Goal: Task Accomplishment & Management: Manage account settings

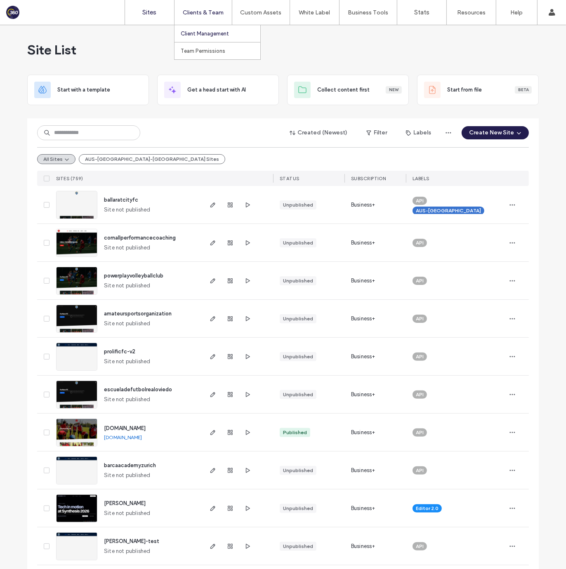
click at [205, 31] on label "Client Management" at bounding box center [205, 34] width 48 height 6
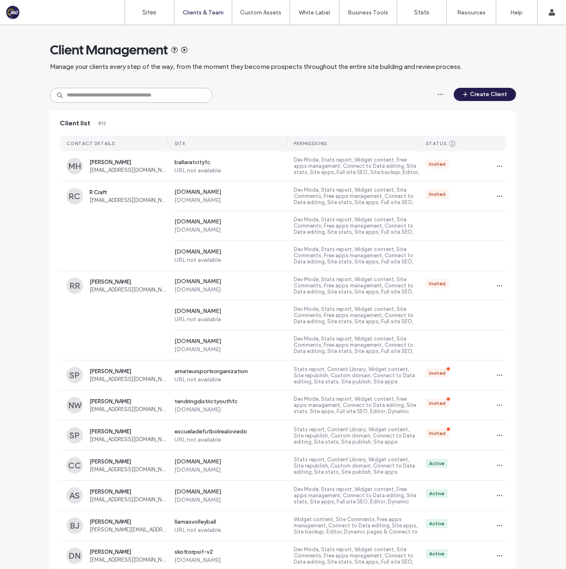
click at [160, 94] on input at bounding box center [131, 95] width 162 height 15
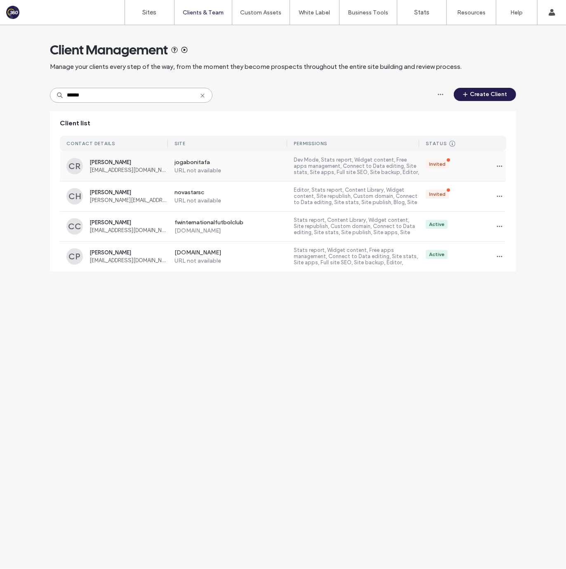
type input "******"
click at [155, 172] on span "[EMAIL_ADDRESS][DOMAIN_NAME]" at bounding box center [128, 170] width 78 height 6
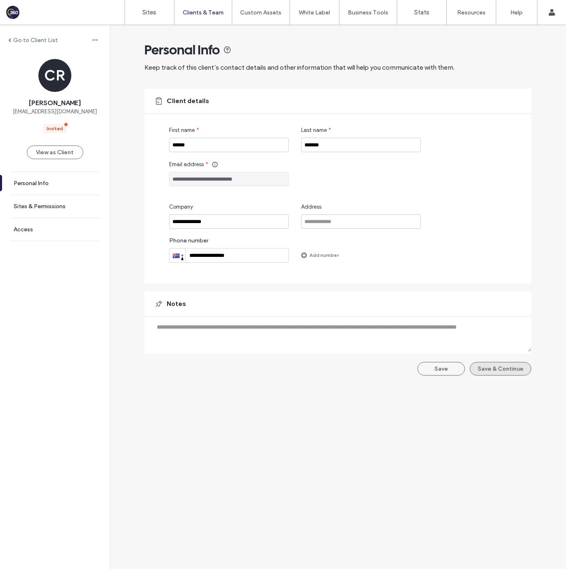
click at [509, 371] on button "Save & Continue" at bounding box center [500, 369] width 61 height 14
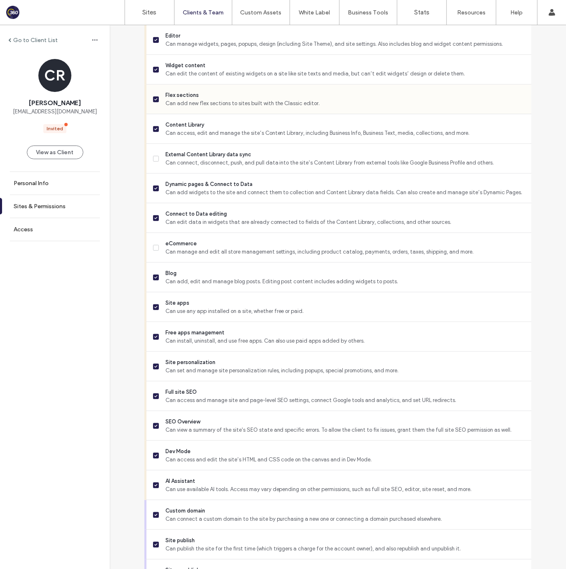
scroll to position [475, 0]
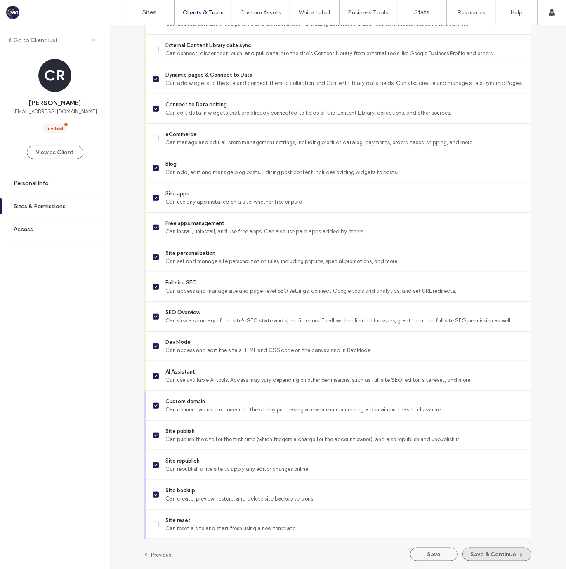
click at [480, 551] on button "Save & Continue" at bounding box center [496, 555] width 69 height 14
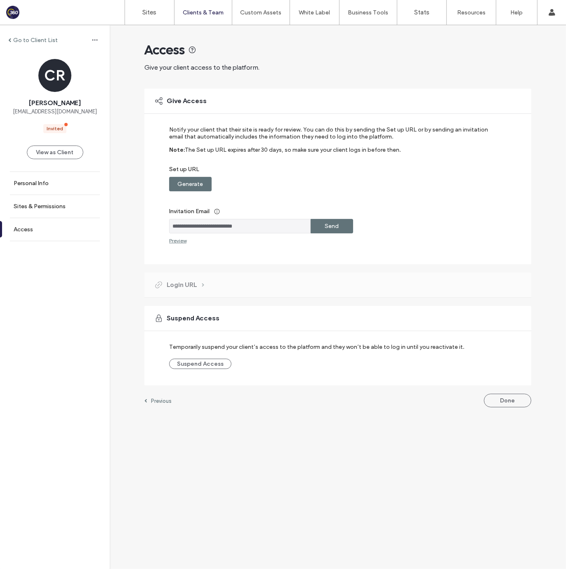
click at [188, 183] on label "Generate" at bounding box center [191, 183] width 26 height 15
click at [327, 182] on label "Copy" at bounding box center [331, 183] width 15 height 15
click at [337, 224] on label "Send" at bounding box center [332, 226] width 14 height 15
click at [21, 40] on label "Go to Client List" at bounding box center [35, 40] width 45 height 7
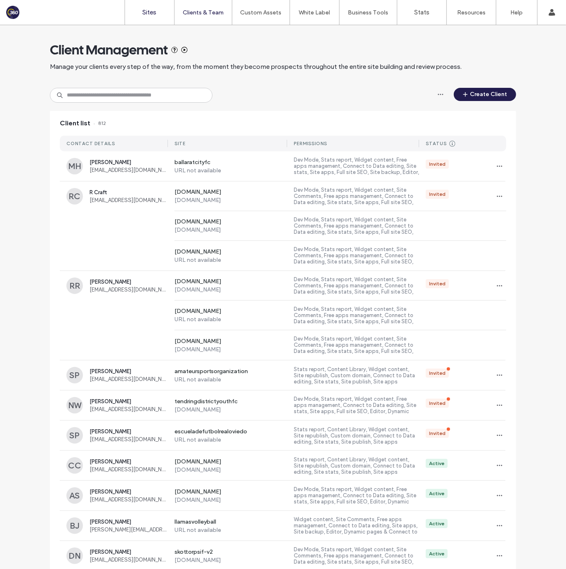
click at [147, 11] on label "Sites" at bounding box center [150, 12] width 14 height 7
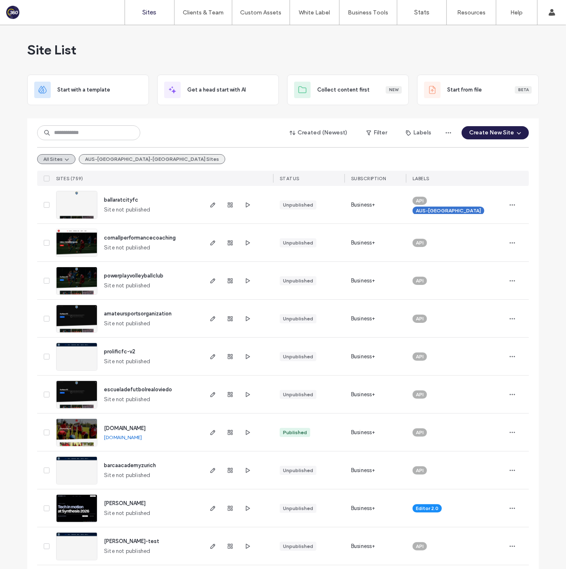
click at [108, 160] on button "AUS-[GEOGRAPHIC_DATA]-[GEOGRAPHIC_DATA] SItes" at bounding box center [152, 159] width 146 height 10
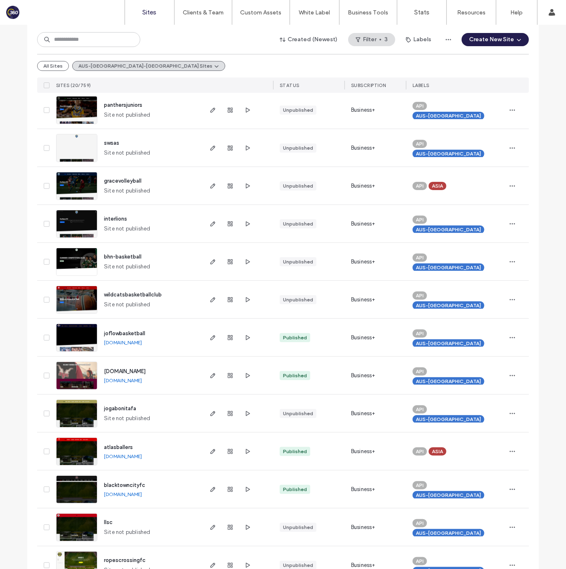
scroll to position [137, 0]
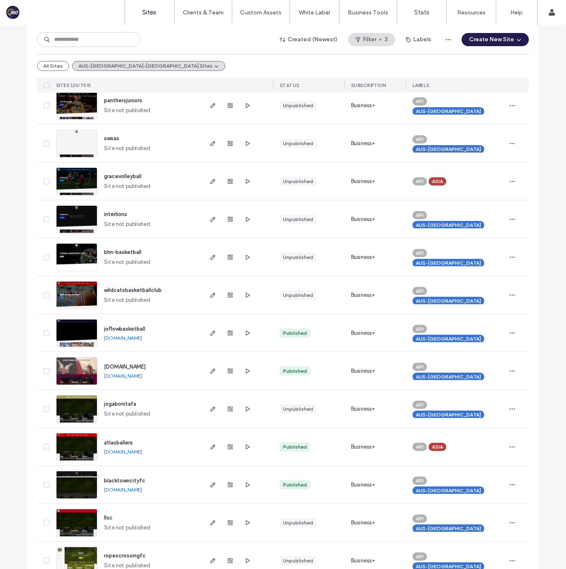
click at [85, 402] on img at bounding box center [76, 423] width 40 height 56
